Goal: Register for event/course

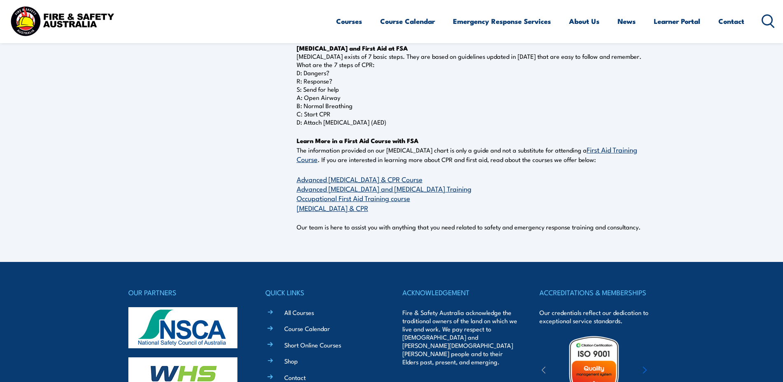
scroll to position [494, 0]
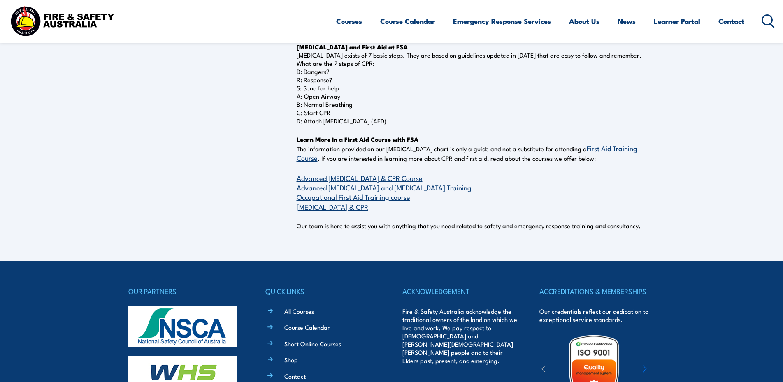
click at [346, 207] on link "[MEDICAL_DATA] & CPR" at bounding box center [333, 207] width 72 height 10
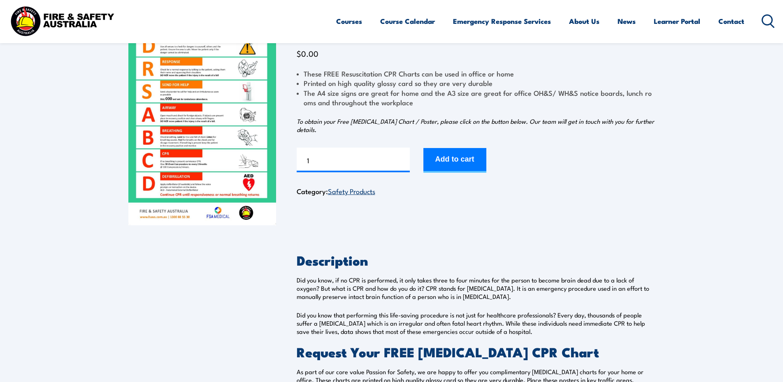
scroll to position [0, 0]
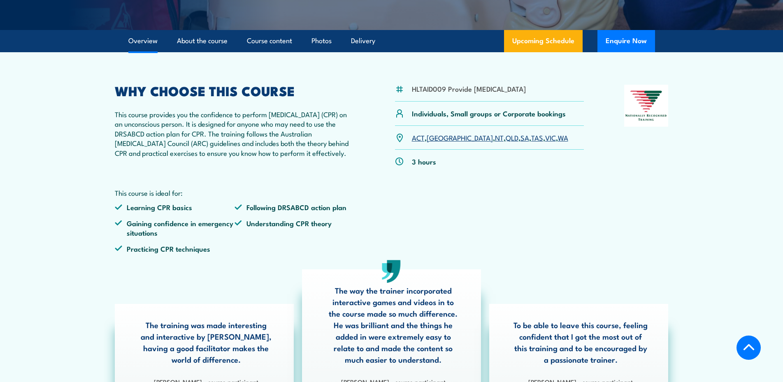
click at [441, 142] on link "NSW" at bounding box center [460, 137] width 66 height 10
